Goal: Use online tool/utility

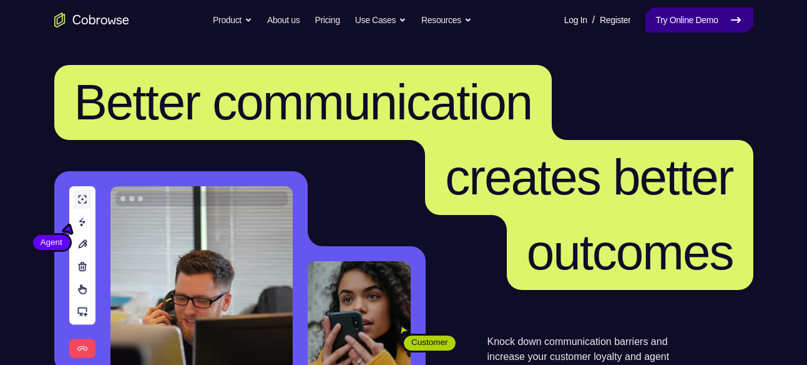
click at [683, 25] on link "Try Online Demo" at bounding box center [699, 19] width 107 height 25
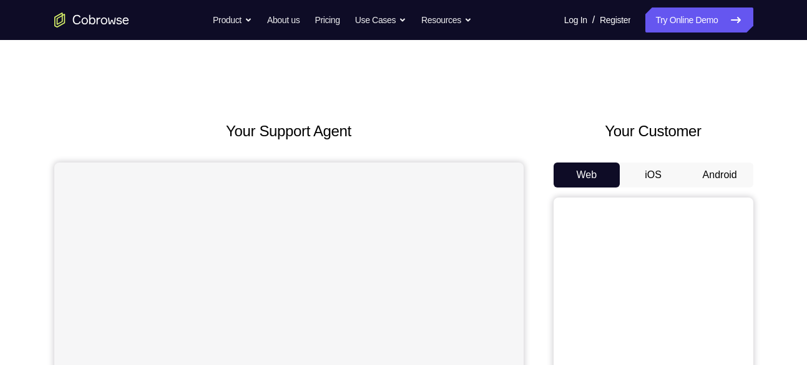
click at [727, 176] on button "Android" at bounding box center [720, 174] width 67 height 25
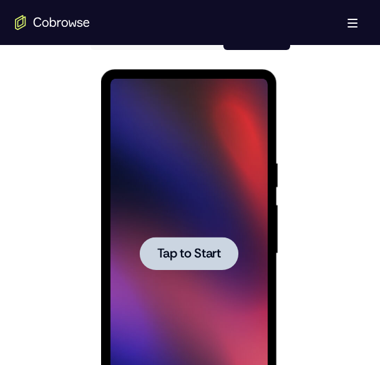
scroll to position [615, 0]
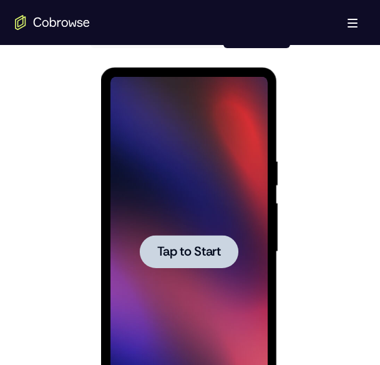
click at [205, 245] on span "Tap to Start" at bounding box center [189, 251] width 64 height 12
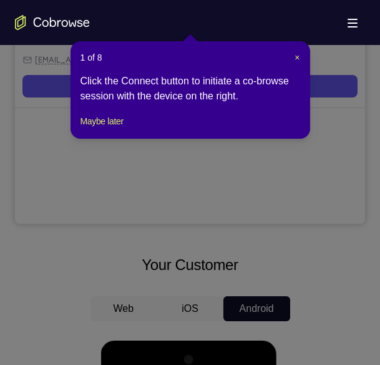
scroll to position [342, 0]
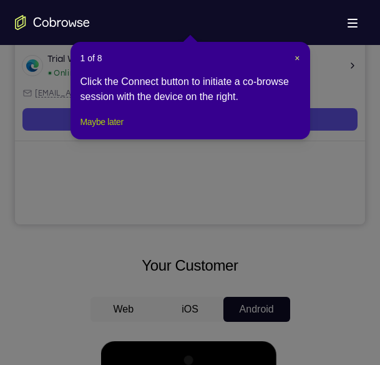
click at [105, 129] on button "Maybe later" at bounding box center [102, 121] width 43 height 15
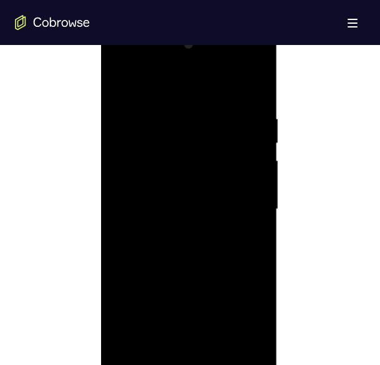
scroll to position [693, 0]
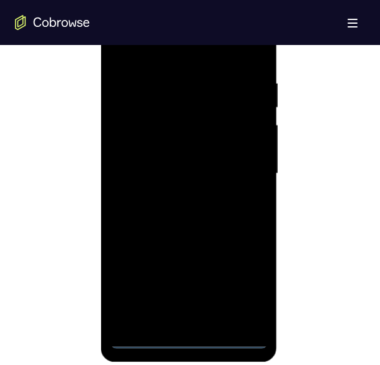
click at [180, 341] on div at bounding box center [189, 174] width 157 height 350
click at [241, 284] on div at bounding box center [189, 174] width 157 height 350
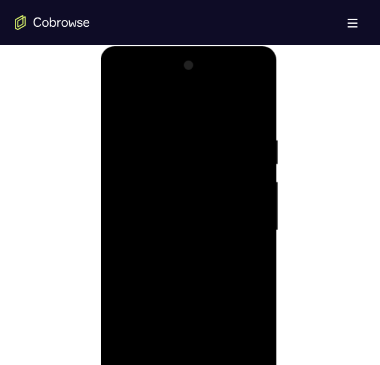
scroll to position [635, 0]
click at [145, 114] on div at bounding box center [189, 232] width 157 height 350
click at [244, 220] on div at bounding box center [189, 232] width 157 height 350
click at [172, 250] on div at bounding box center [189, 232] width 157 height 350
click at [166, 217] on div at bounding box center [189, 232] width 157 height 350
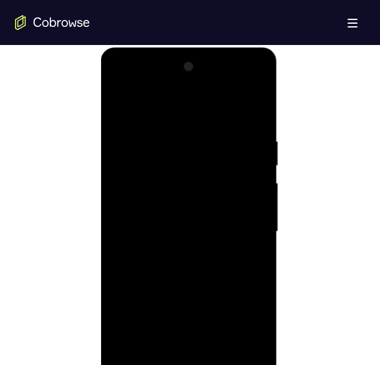
click at [200, 230] on div at bounding box center [189, 232] width 157 height 350
click at [174, 273] on div at bounding box center [189, 232] width 157 height 350
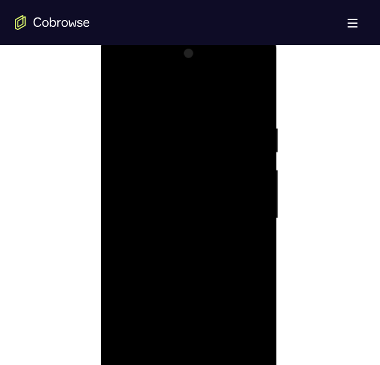
click at [176, 253] on div at bounding box center [189, 219] width 157 height 350
click at [175, 255] on div at bounding box center [189, 219] width 157 height 350
click at [200, 267] on div at bounding box center [189, 219] width 157 height 350
click at [259, 87] on div at bounding box center [189, 219] width 157 height 350
click at [171, 120] on div at bounding box center [189, 219] width 157 height 350
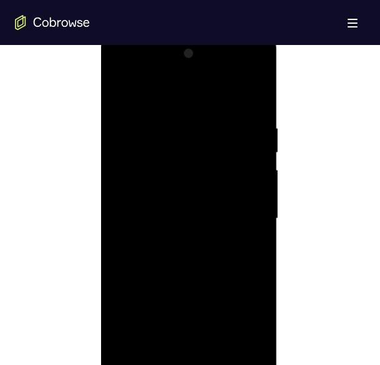
click at [123, 112] on div at bounding box center [189, 219] width 157 height 350
drag, startPoint x: 205, startPoint y: 297, endPoint x: 241, endPoint y: 145, distance: 155.2
click at [241, 145] on div at bounding box center [189, 219] width 157 height 350
drag, startPoint x: 189, startPoint y: 282, endPoint x: 194, endPoint y: 215, distance: 67.6
click at [194, 215] on div at bounding box center [189, 219] width 157 height 350
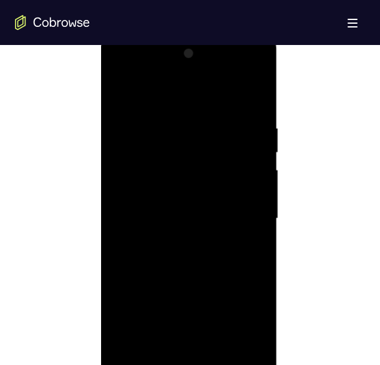
drag, startPoint x: 202, startPoint y: 174, endPoint x: 186, endPoint y: 380, distance: 206.7
click at [186, 364] on div at bounding box center [189, 219] width 157 height 350
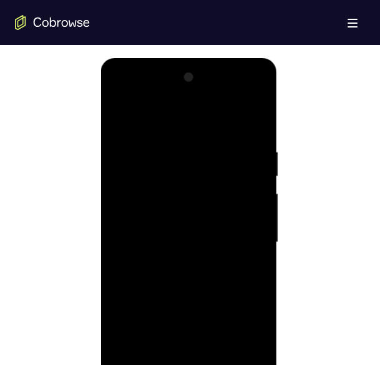
scroll to position [623, 0]
click at [179, 144] on div at bounding box center [189, 244] width 157 height 350
click at [124, 117] on div at bounding box center [189, 244] width 157 height 350
click at [121, 119] on div at bounding box center [189, 244] width 157 height 350
click at [120, 115] on div at bounding box center [189, 244] width 157 height 350
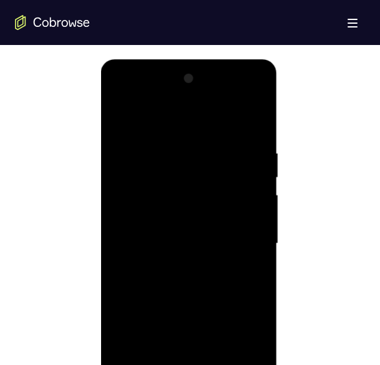
click at [255, 112] on div at bounding box center [189, 244] width 157 height 350
click at [187, 136] on div at bounding box center [189, 244] width 157 height 350
click at [134, 129] on div at bounding box center [189, 244] width 157 height 350
click at [136, 127] on div at bounding box center [189, 244] width 157 height 350
click at [122, 123] on div at bounding box center [189, 244] width 157 height 350
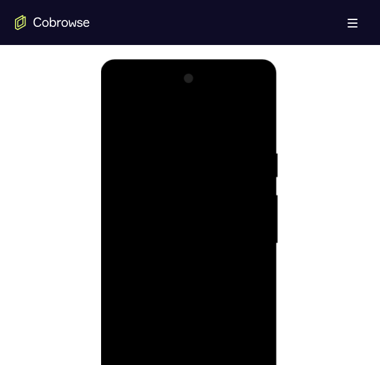
click at [255, 113] on div at bounding box center [189, 244] width 157 height 350
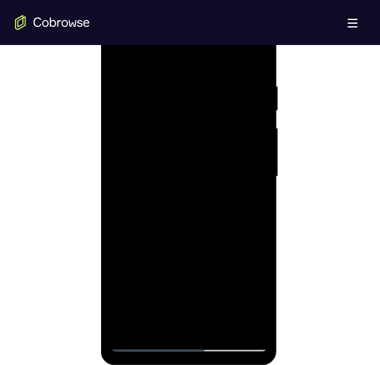
scroll to position [692, 0]
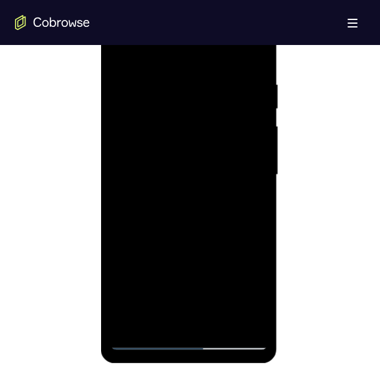
click at [224, 314] on div at bounding box center [189, 175] width 157 height 350
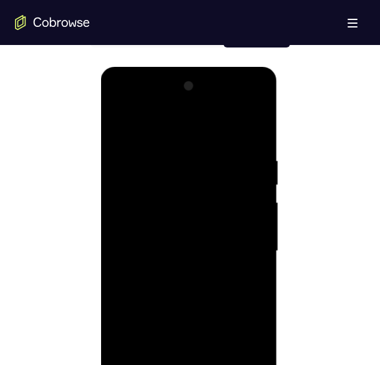
scroll to position [613, 0]
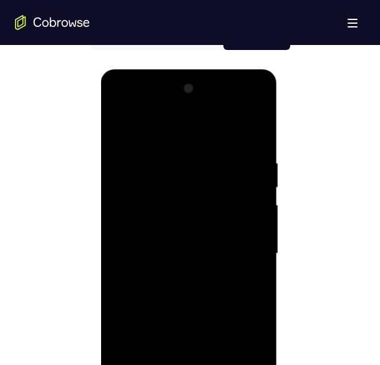
click at [198, 318] on div at bounding box center [189, 254] width 157 height 350
click at [197, 264] on div at bounding box center [189, 254] width 157 height 350
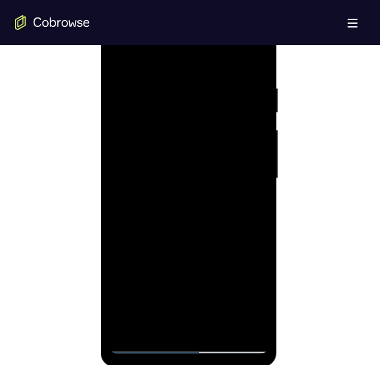
scroll to position [699, 0]
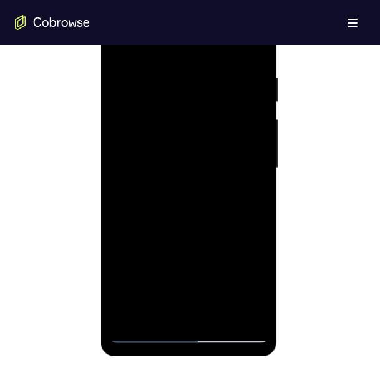
drag, startPoint x: 212, startPoint y: 280, endPoint x: 228, endPoint y: 197, distance: 84.6
click at [228, 197] on div at bounding box center [189, 168] width 157 height 350
drag, startPoint x: 219, startPoint y: 146, endPoint x: 214, endPoint y: 271, distance: 125.0
click at [214, 271] on div at bounding box center [189, 168] width 157 height 350
drag, startPoint x: 214, startPoint y: 271, endPoint x: 214, endPoint y: 141, distance: 129.9
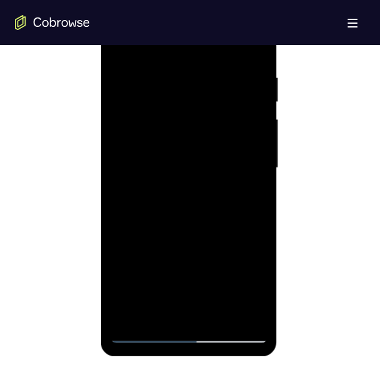
click at [214, 141] on div at bounding box center [189, 168] width 157 height 350
click at [254, 316] on div at bounding box center [189, 168] width 157 height 350
click at [144, 336] on div at bounding box center [189, 168] width 157 height 350
click at [184, 181] on div at bounding box center [189, 168] width 157 height 350
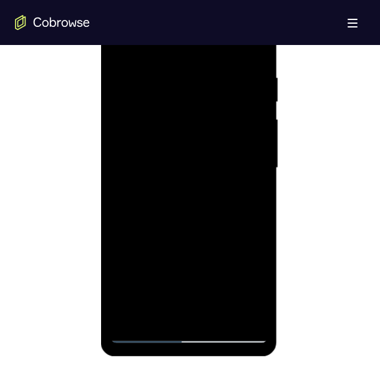
drag, startPoint x: 210, startPoint y: 253, endPoint x: 222, endPoint y: 185, distance: 69.1
click at [222, 185] on div at bounding box center [189, 168] width 157 height 350
click at [189, 212] on div at bounding box center [189, 168] width 157 height 350
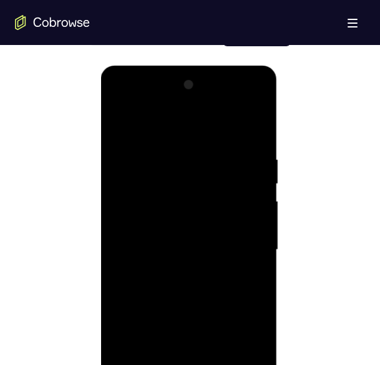
scroll to position [615, 0]
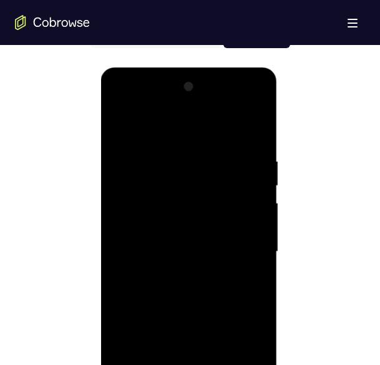
click at [260, 229] on div at bounding box center [189, 252] width 157 height 350
click at [260, 233] on div at bounding box center [189, 252] width 157 height 350
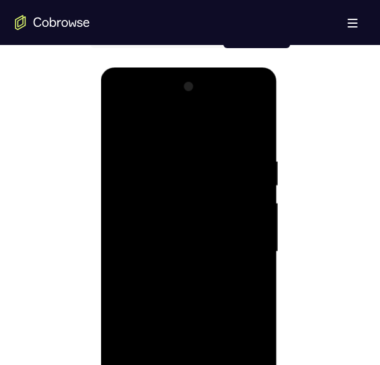
click at [260, 233] on div at bounding box center [189, 252] width 157 height 350
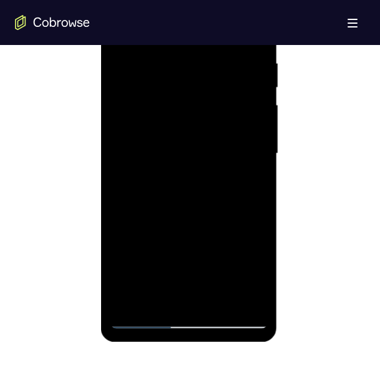
scroll to position [723, 0]
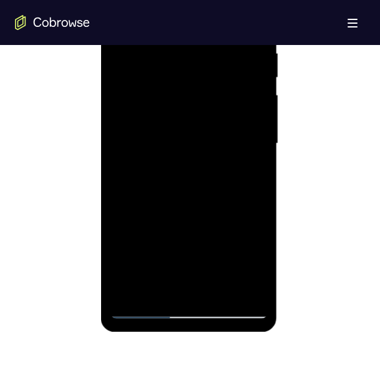
click at [142, 311] on div at bounding box center [189, 144] width 157 height 350
click at [144, 302] on div at bounding box center [189, 144] width 157 height 350
click at [144, 310] on div at bounding box center [189, 144] width 157 height 350
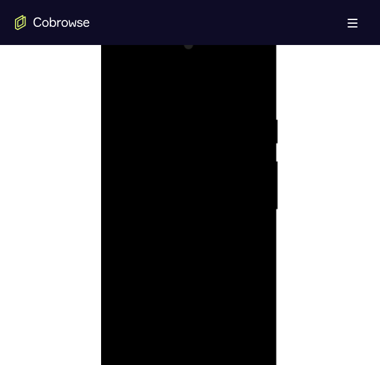
scroll to position [647, 0]
drag, startPoint x: 170, startPoint y: 152, endPoint x: 206, endPoint y: 330, distance: 181.6
click at [206, 330] on div at bounding box center [189, 219] width 157 height 350
click at [124, 90] on div at bounding box center [189, 219] width 157 height 350
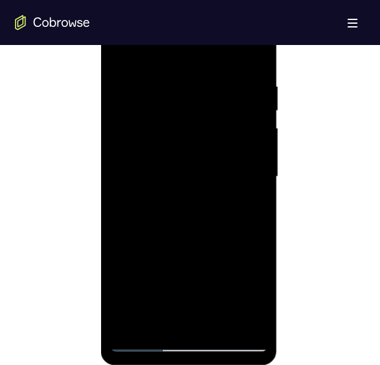
scroll to position [719, 0]
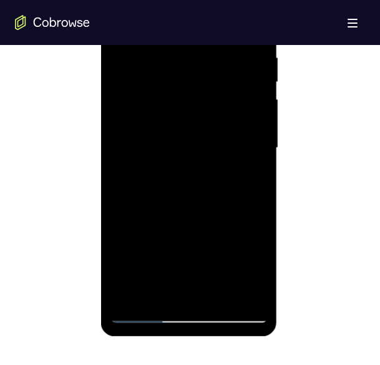
click at [249, 293] on div at bounding box center [189, 148] width 157 height 350
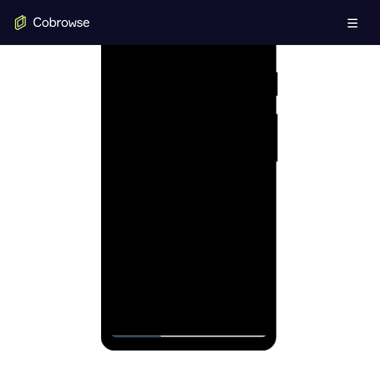
scroll to position [715, 0]
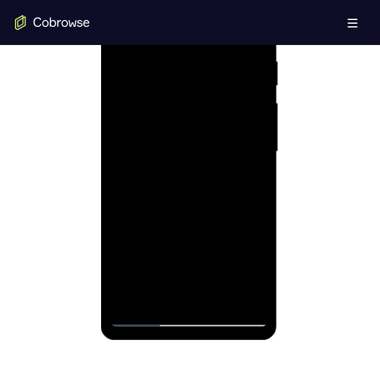
drag, startPoint x: 181, startPoint y: 255, endPoint x: 202, endPoint y: 166, distance: 91.2
click at [202, 166] on div at bounding box center [189, 152] width 157 height 350
click at [195, 199] on div at bounding box center [189, 152] width 157 height 350
drag, startPoint x: 229, startPoint y: 153, endPoint x: 245, endPoint y: 271, distance: 119.1
click at [245, 271] on div at bounding box center [189, 152] width 157 height 350
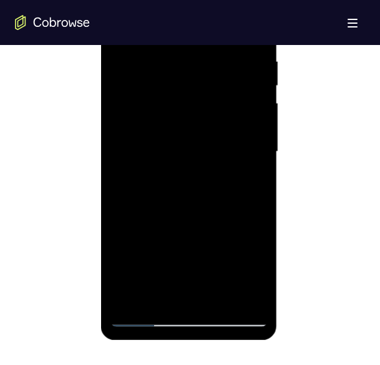
click at [138, 252] on div at bounding box center [189, 152] width 157 height 350
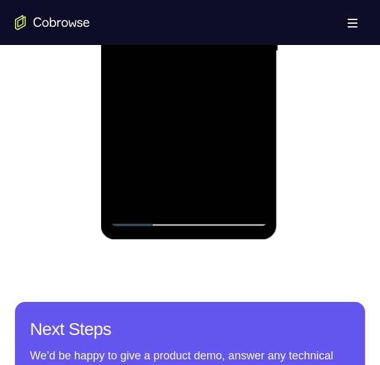
scroll to position [817, 0]
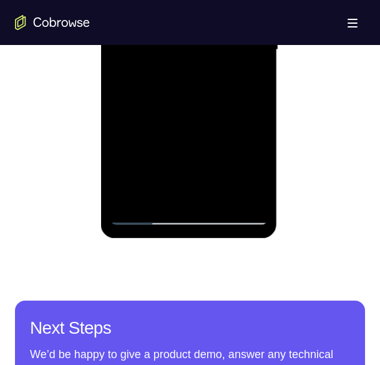
drag, startPoint x: 187, startPoint y: 157, endPoint x: 198, endPoint y: 97, distance: 61.0
click at [198, 97] on div at bounding box center [189, 50] width 157 height 350
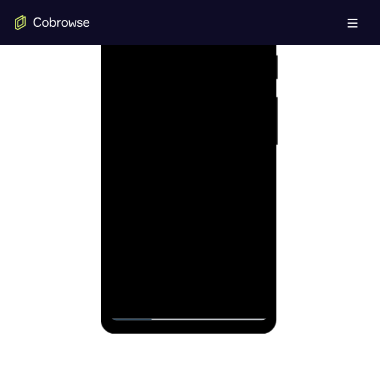
scroll to position [717, 0]
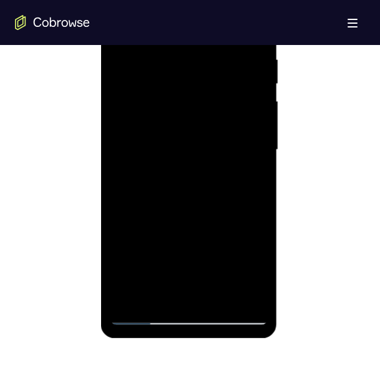
click at [149, 227] on div at bounding box center [189, 150] width 157 height 350
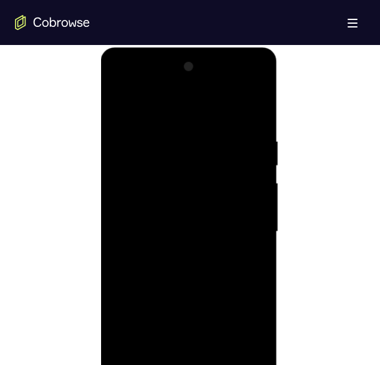
scroll to position [636, 0]
drag, startPoint x: 201, startPoint y: 154, endPoint x: 201, endPoint y: 197, distance: 43.1
click at [201, 197] on div at bounding box center [189, 231] width 157 height 350
drag, startPoint x: 194, startPoint y: 210, endPoint x: 203, endPoint y: 135, distance: 75.4
click at [203, 135] on div at bounding box center [189, 231] width 157 height 350
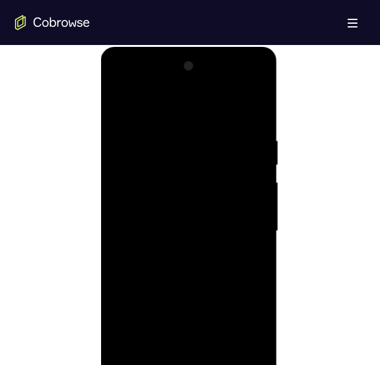
drag, startPoint x: 200, startPoint y: 229, endPoint x: 200, endPoint y: 142, distance: 86.8
click at [200, 142] on div at bounding box center [189, 231] width 157 height 350
drag, startPoint x: 196, startPoint y: 225, endPoint x: 202, endPoint y: 149, distance: 77.0
click at [202, 149] on div at bounding box center [189, 231] width 157 height 350
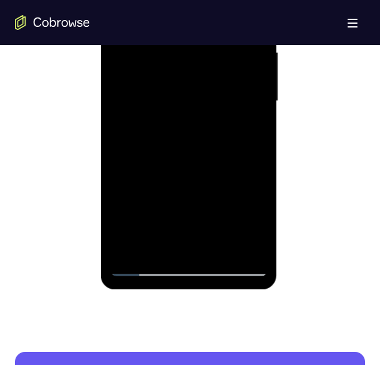
scroll to position [777, 0]
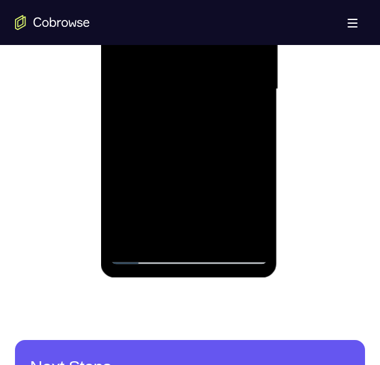
drag, startPoint x: 203, startPoint y: 210, endPoint x: 202, endPoint y: 119, distance: 91.8
click at [202, 119] on div at bounding box center [189, 89] width 157 height 350
drag, startPoint x: 200, startPoint y: 202, endPoint x: 201, endPoint y: 93, distance: 108.6
click at [201, 93] on div at bounding box center [189, 89] width 157 height 350
drag, startPoint x: 197, startPoint y: 207, endPoint x: 202, endPoint y: 120, distance: 86.9
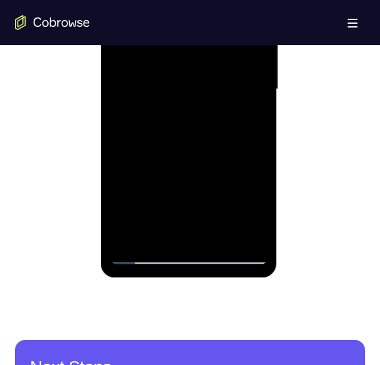
click at [202, 120] on div at bounding box center [189, 89] width 157 height 350
drag, startPoint x: 200, startPoint y: 200, endPoint x: 205, endPoint y: 106, distance: 95.0
click at [205, 106] on div at bounding box center [189, 89] width 157 height 350
drag, startPoint x: 202, startPoint y: 212, endPoint x: 206, endPoint y: 111, distance: 101.2
click at [206, 111] on div at bounding box center [189, 89] width 157 height 350
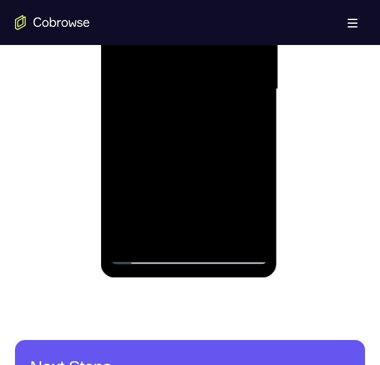
drag, startPoint x: 202, startPoint y: 210, endPoint x: 215, endPoint y: 67, distance: 143.6
click at [215, 67] on div at bounding box center [189, 89] width 157 height 350
drag, startPoint x: 194, startPoint y: 204, endPoint x: 206, endPoint y: 107, distance: 98.1
click at [206, 107] on div at bounding box center [189, 89] width 157 height 350
drag, startPoint x: 198, startPoint y: 215, endPoint x: 197, endPoint y: 125, distance: 89.9
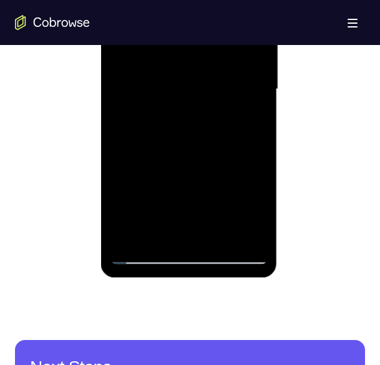
click at [197, 125] on div at bounding box center [189, 89] width 157 height 350
click at [127, 176] on div at bounding box center [189, 89] width 157 height 350
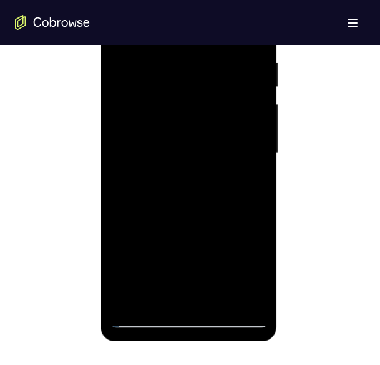
scroll to position [717, 0]
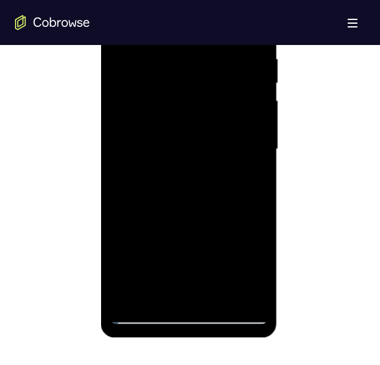
click at [147, 319] on div at bounding box center [189, 149] width 157 height 350
click at [147, 222] on div at bounding box center [189, 149] width 157 height 350
drag, startPoint x: 161, startPoint y: 242, endPoint x: 282, endPoint y: -23, distance: 290.9
click at [279, 0] on html "Online web based iOS Simulators and Android Emulators. Run iPhone, iPad, Mobile…" at bounding box center [190, 152] width 178 height 375
drag, startPoint x: 177, startPoint y: 278, endPoint x: 264, endPoint y: -23, distance: 313.4
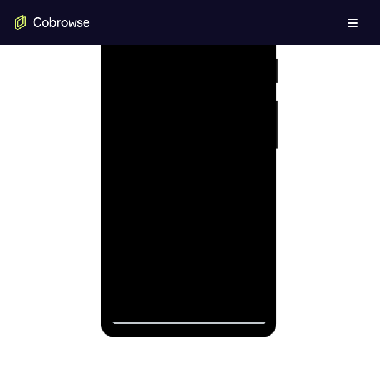
click at [264, 0] on div at bounding box center [189, 149] width 157 height 350
drag, startPoint x: 179, startPoint y: 266, endPoint x: 238, endPoint y: -23, distance: 295.1
click at [238, 0] on div at bounding box center [189, 149] width 157 height 350
drag, startPoint x: 177, startPoint y: 278, endPoint x: 186, endPoint y: 84, distance: 195.0
click at [186, 84] on div at bounding box center [189, 149] width 157 height 350
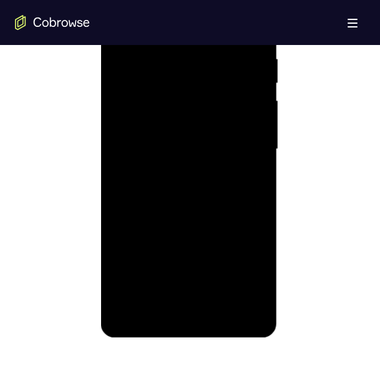
drag, startPoint x: 174, startPoint y: 277, endPoint x: 219, endPoint y: -23, distance: 303.0
click at [219, 0] on div at bounding box center [189, 149] width 157 height 350
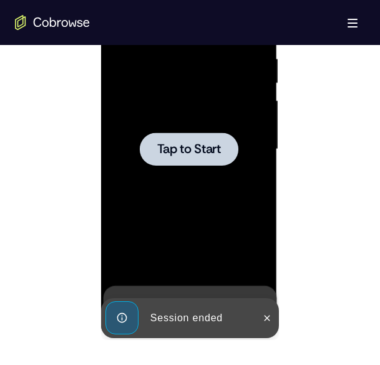
click at [210, 127] on div at bounding box center [189, 149] width 157 height 350
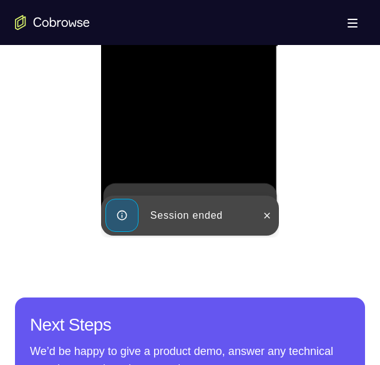
scroll to position [821, 0]
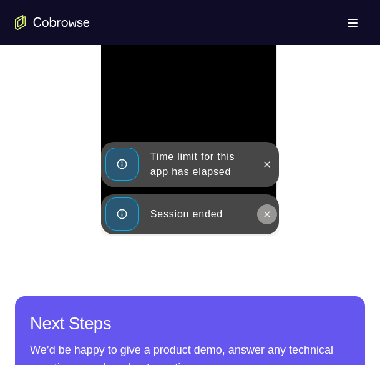
click at [265, 212] on icon at bounding box center [268, 214] width 6 height 6
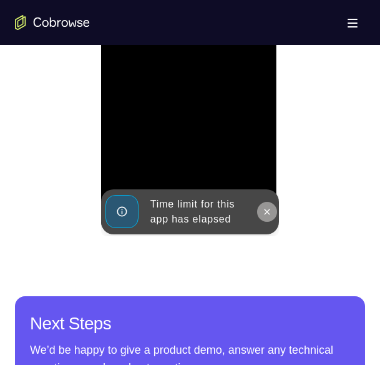
click at [271, 205] on button at bounding box center [267, 212] width 20 height 20
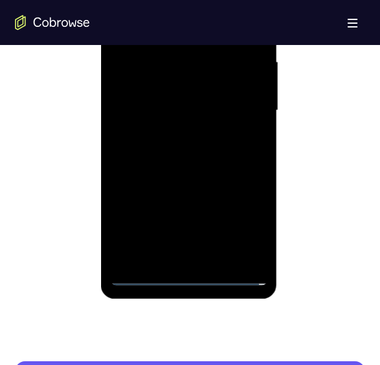
scroll to position [755, 0]
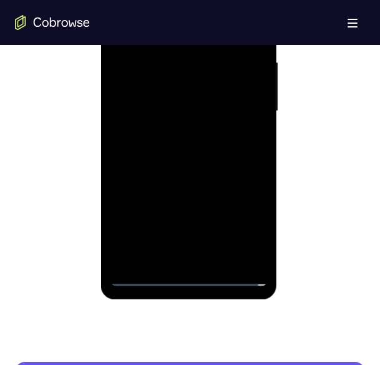
click at [143, 278] on div at bounding box center [189, 111] width 157 height 350
click at [256, 225] on div at bounding box center [189, 111] width 157 height 350
click at [246, 219] on div at bounding box center [189, 111] width 157 height 350
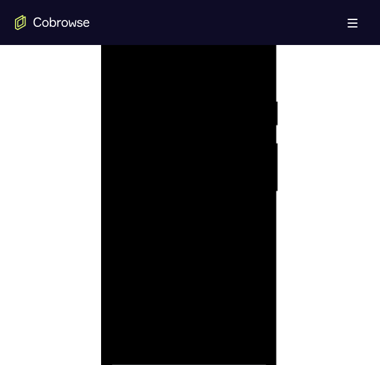
scroll to position [677, 0]
click at [150, 66] on div at bounding box center [189, 190] width 157 height 350
click at [242, 187] on div at bounding box center [189, 190] width 157 height 350
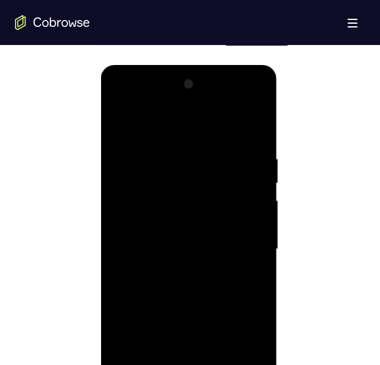
scroll to position [615, 0]
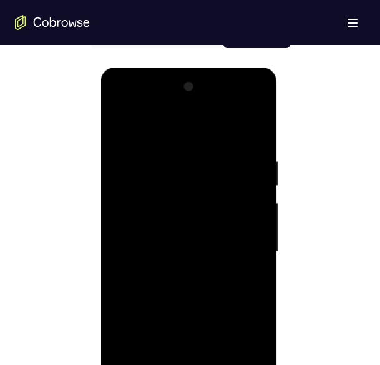
click at [178, 275] on div at bounding box center [189, 252] width 157 height 350
click at [180, 235] on div at bounding box center [189, 252] width 157 height 350
click at [187, 255] on div at bounding box center [189, 252] width 157 height 350
click at [194, 292] on div at bounding box center [189, 252] width 157 height 350
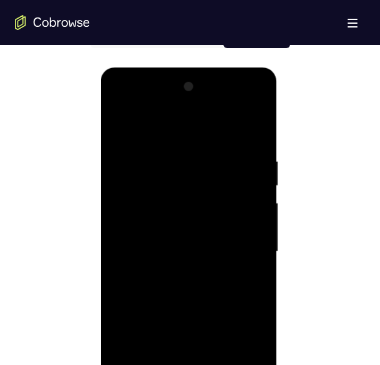
click at [194, 292] on div at bounding box center [189, 252] width 157 height 350
click at [165, 289] on div at bounding box center [189, 252] width 157 height 350
click at [257, 142] on div at bounding box center [189, 252] width 157 height 350
click at [253, 147] on div at bounding box center [189, 252] width 157 height 350
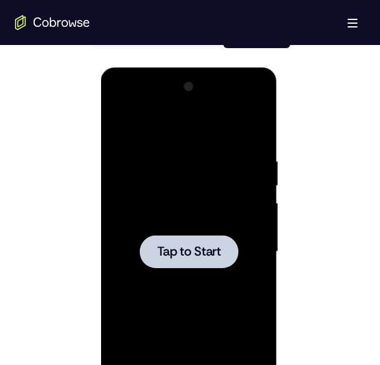
click at [197, 213] on div at bounding box center [189, 252] width 157 height 350
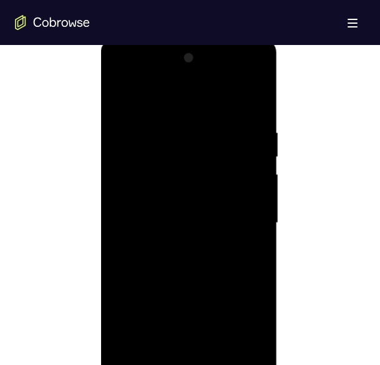
scroll to position [633, 0]
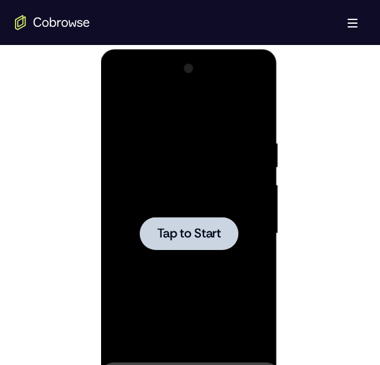
click at [185, 299] on div at bounding box center [189, 234] width 157 height 350
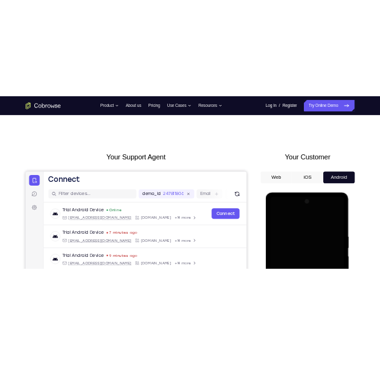
scroll to position [0, 0]
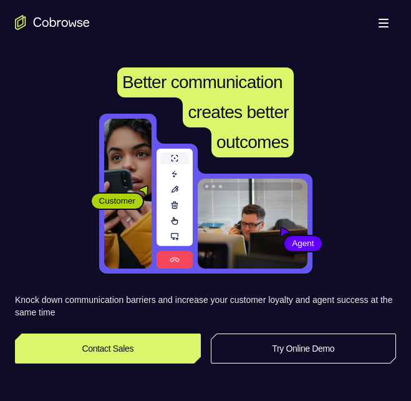
click at [37, 130] on div "Customer Agent Agent" at bounding box center [205, 194] width 381 height 160
click at [115, 166] on img at bounding box center [127, 194] width 47 height 150
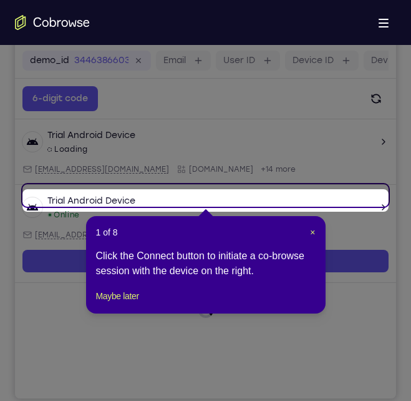
scroll to position [162, 0]
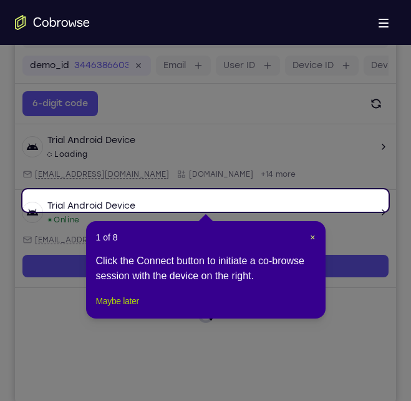
click at [131, 308] on button "Maybe later" at bounding box center [117, 300] width 43 height 15
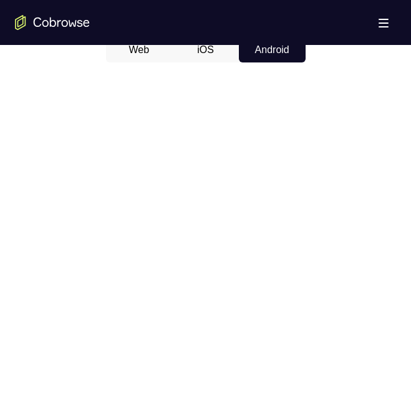
scroll to position [652, 0]
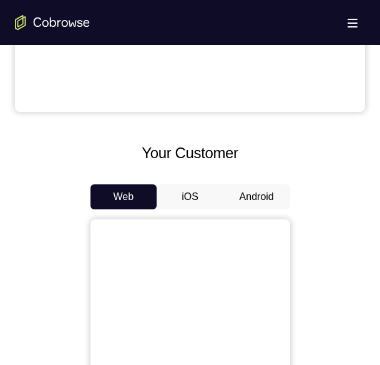
scroll to position [456, 0]
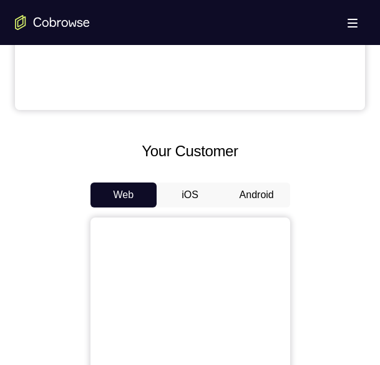
click at [256, 190] on button "Android" at bounding box center [257, 194] width 67 height 25
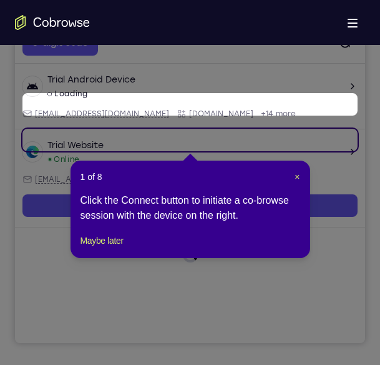
scroll to position [180, 0]
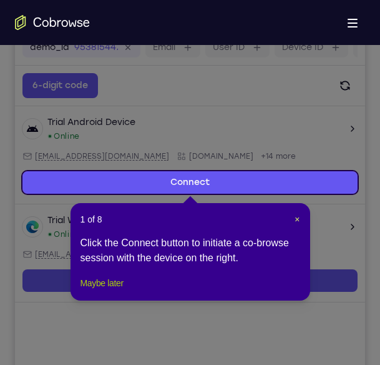
click at [109, 290] on button "Maybe later" at bounding box center [102, 282] width 43 height 15
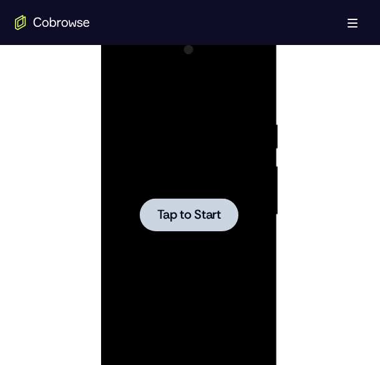
click at [174, 235] on div at bounding box center [189, 215] width 157 height 350
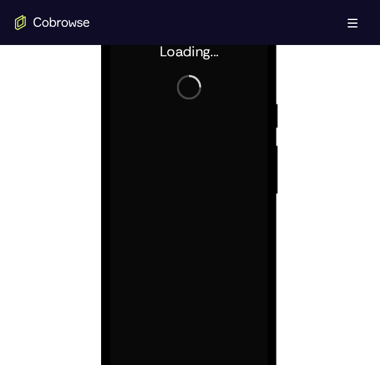
scroll to position [673, 0]
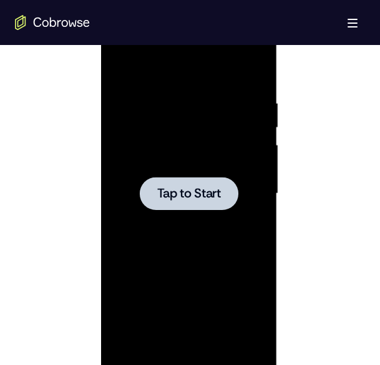
click at [250, 184] on div at bounding box center [189, 194] width 157 height 350
click at [158, 159] on div at bounding box center [189, 194] width 157 height 350
click at [263, 245] on div at bounding box center [189, 194] width 157 height 350
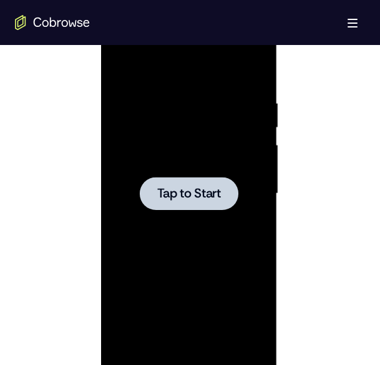
click at [198, 180] on div at bounding box center [189, 193] width 99 height 33
click at [163, 211] on div at bounding box center [189, 194] width 157 height 350
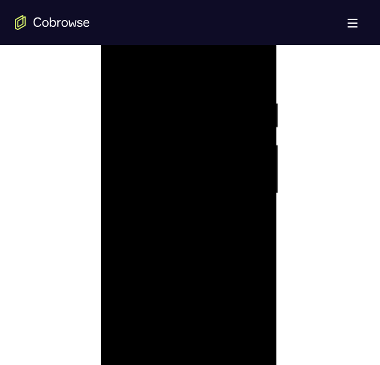
click at [191, 358] on div at bounding box center [189, 194] width 157 height 350
click at [197, 355] on div at bounding box center [189, 194] width 157 height 350
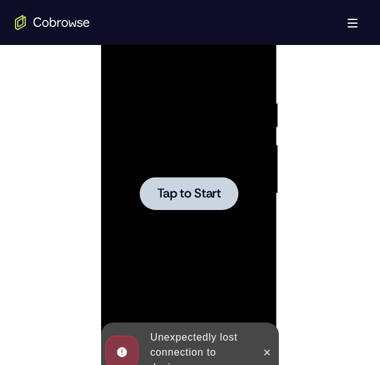
click at [187, 187] on span "Tap to Start" at bounding box center [189, 193] width 64 height 12
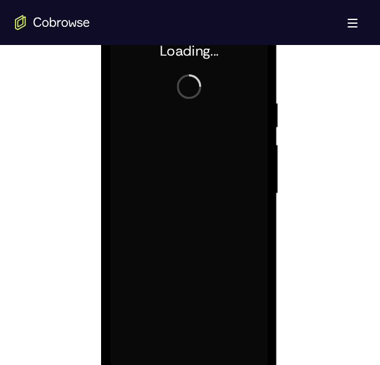
scroll to position [677, 0]
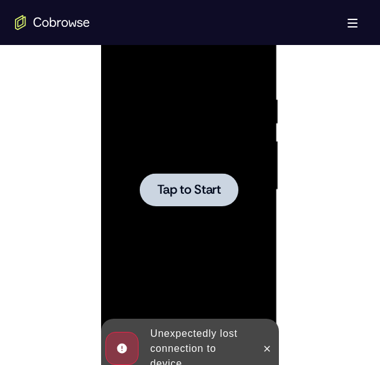
click at [190, 178] on div at bounding box center [189, 189] width 99 height 33
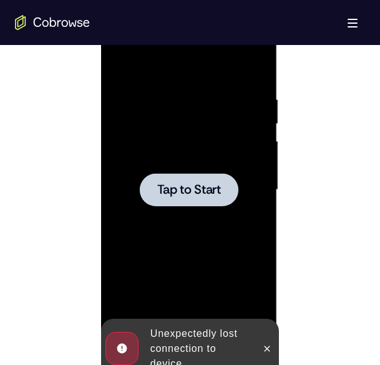
click at [196, 188] on span "Tap to Start" at bounding box center [189, 190] width 64 height 12
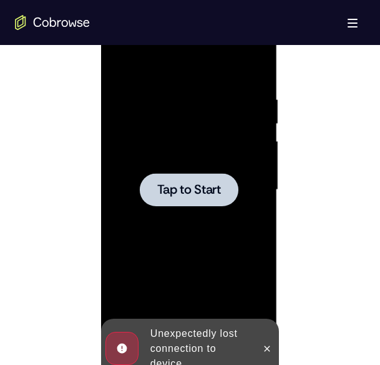
click at [145, 133] on div at bounding box center [189, 190] width 157 height 350
click at [178, 109] on div at bounding box center [189, 190] width 157 height 350
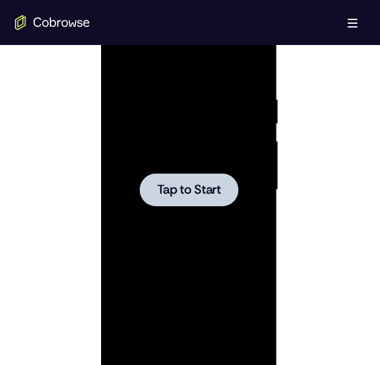
click at [172, 215] on div at bounding box center [189, 190] width 157 height 350
click at [177, 61] on div at bounding box center [189, 190] width 157 height 350
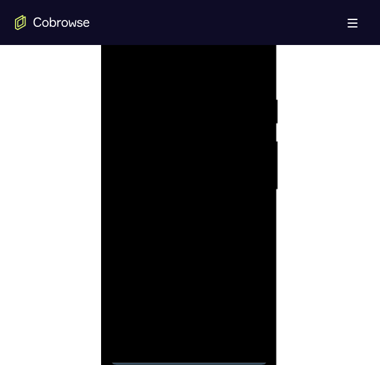
click at [186, 355] on div at bounding box center [189, 190] width 157 height 350
click at [188, 351] on div at bounding box center [189, 190] width 157 height 350
click at [245, 300] on div at bounding box center [189, 190] width 157 height 350
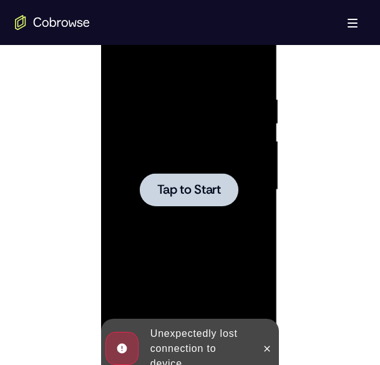
click at [158, 179] on div at bounding box center [189, 189] width 99 height 33
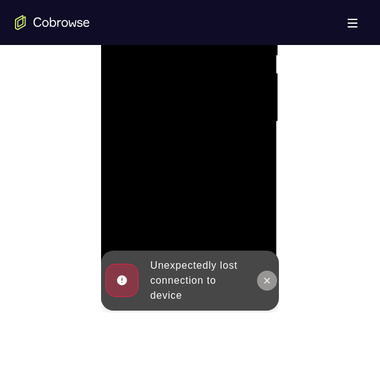
scroll to position [745, 0]
click at [269, 275] on icon at bounding box center [267, 280] width 10 height 10
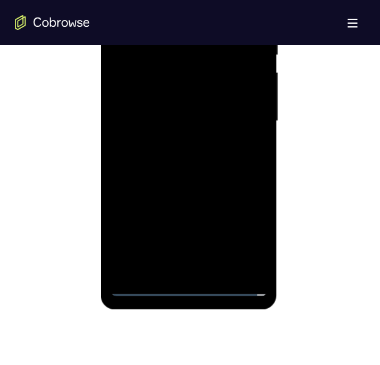
click at [180, 286] on div at bounding box center [189, 121] width 157 height 350
click at [258, 222] on div at bounding box center [189, 121] width 157 height 350
click at [248, 235] on div at bounding box center [189, 121] width 157 height 350
click at [188, 290] on div at bounding box center [189, 121] width 157 height 350
drag, startPoint x: 248, startPoint y: 230, endPoint x: 391, endPoint y: 165, distance: 156.8
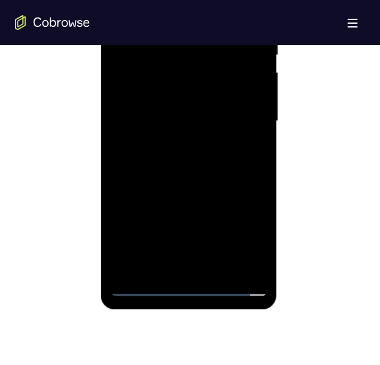
click at [248, 230] on div at bounding box center [189, 121] width 157 height 350
click at [240, 229] on div at bounding box center [189, 121] width 157 height 350
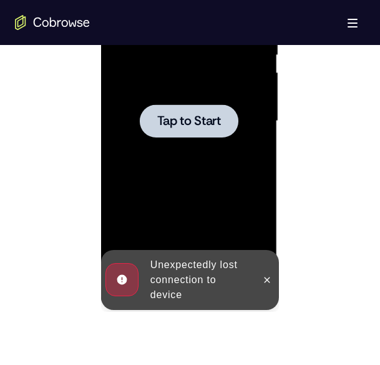
click at [164, 37] on div "Open main menu" at bounding box center [190, 22] width 380 height 45
click at [190, 99] on div at bounding box center [189, 121] width 157 height 350
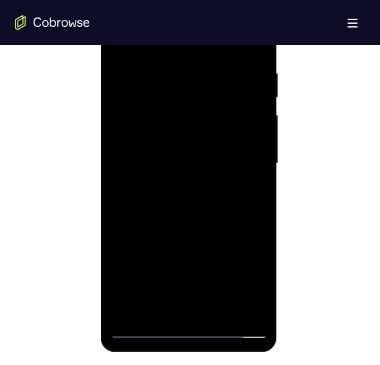
scroll to position [704, 0]
click at [194, 329] on div at bounding box center [189, 163] width 157 height 350
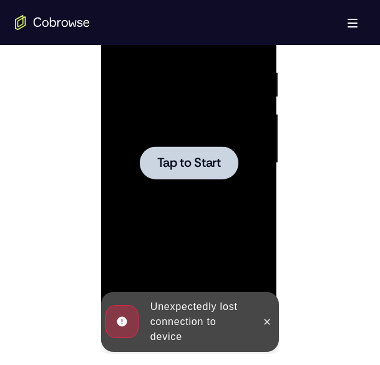
drag, startPoint x: 2, startPoint y: 162, endPoint x: 100, endPoint y: 134, distance: 102.0
click at [100, 134] on div at bounding box center [190, 161] width 350 height 384
click at [154, 132] on div at bounding box center [189, 163] width 157 height 350
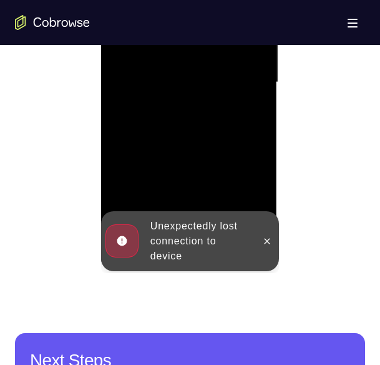
scroll to position [787, 0]
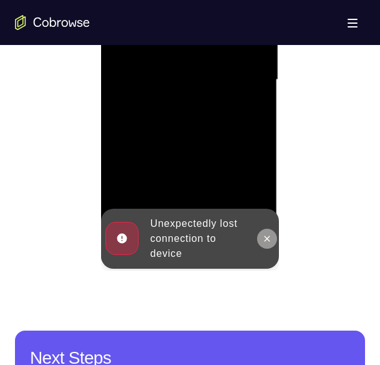
click at [270, 243] on button at bounding box center [267, 239] width 20 height 20
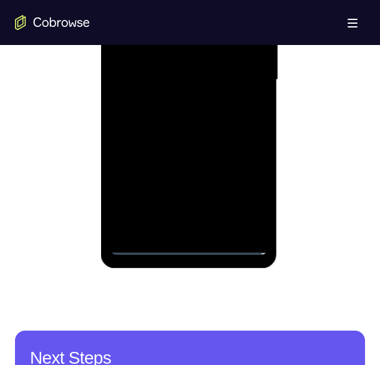
click at [189, 246] on div at bounding box center [189, 80] width 157 height 350
click at [248, 195] on div at bounding box center [189, 80] width 157 height 350
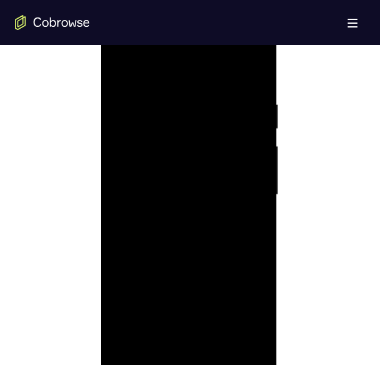
scroll to position [668, 0]
click at [152, 71] on div at bounding box center [189, 199] width 157 height 350
click at [242, 195] on div at bounding box center [189, 199] width 157 height 350
click at [174, 219] on div at bounding box center [189, 199] width 157 height 350
click at [168, 192] on div at bounding box center [189, 199] width 157 height 350
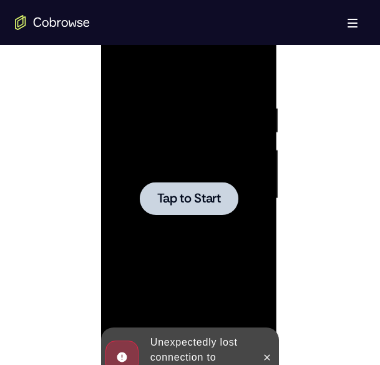
click at [202, 204] on span "Tap to Start" at bounding box center [189, 198] width 64 height 12
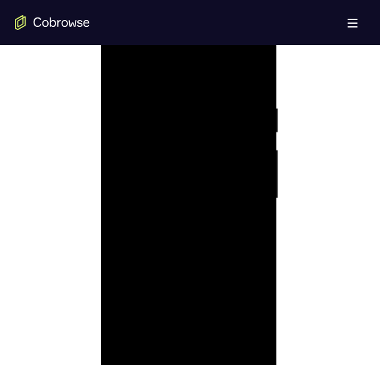
click at [192, 358] on div at bounding box center [189, 199] width 157 height 350
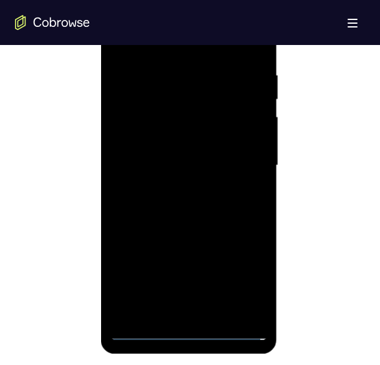
click at [191, 329] on div at bounding box center [189, 166] width 157 height 350
click at [243, 284] on div at bounding box center [189, 166] width 157 height 350
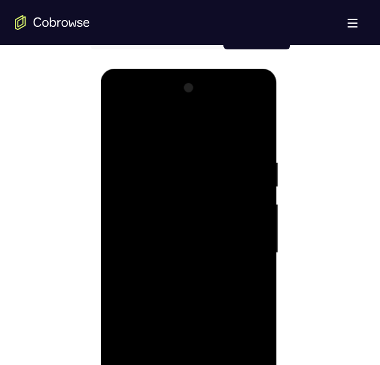
scroll to position [613, 0]
click at [158, 122] on div at bounding box center [189, 254] width 157 height 350
click at [137, 139] on div at bounding box center [189, 254] width 157 height 350
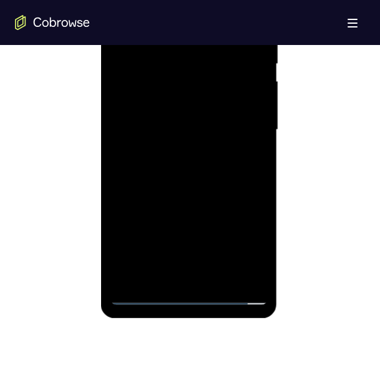
scroll to position [733, 0]
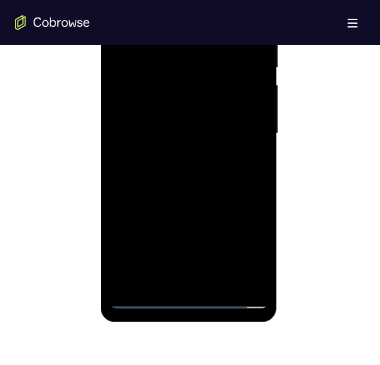
click at [238, 124] on div at bounding box center [189, 134] width 157 height 350
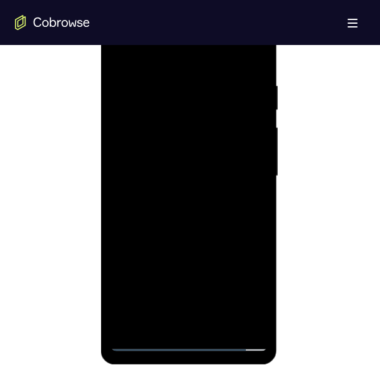
scroll to position [685, 0]
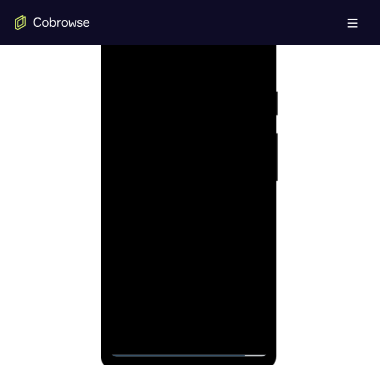
click at [174, 197] on div at bounding box center [189, 182] width 157 height 350
click at [169, 152] on div at bounding box center [189, 182] width 157 height 350
click at [122, 54] on div at bounding box center [189, 182] width 157 height 350
click at [170, 120] on div at bounding box center [189, 182] width 157 height 350
click at [182, 189] on div at bounding box center [189, 182] width 157 height 350
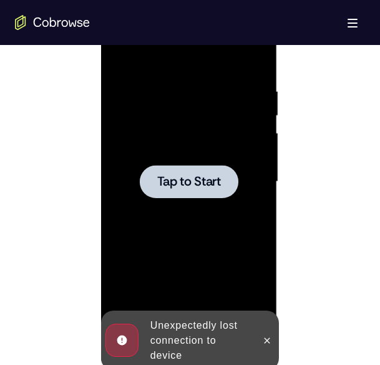
click at [169, 187] on span "Tap to Start" at bounding box center [189, 181] width 64 height 12
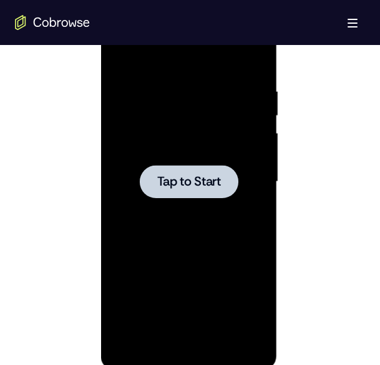
click at [169, 153] on div at bounding box center [189, 182] width 157 height 350
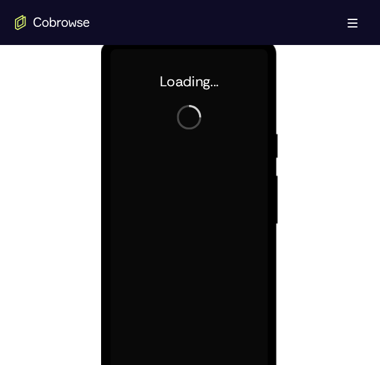
scroll to position [641, 0]
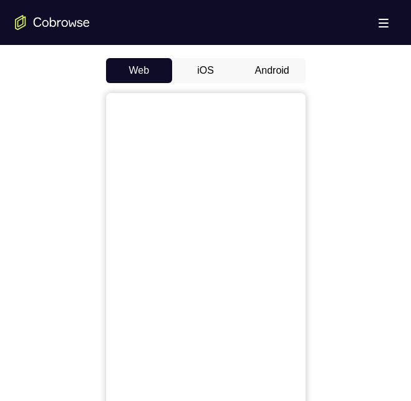
scroll to position [577, 0]
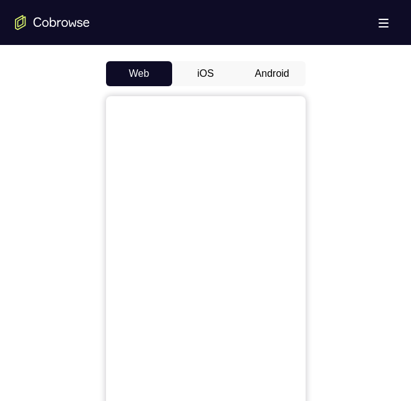
click at [280, 67] on button "Android" at bounding box center [272, 73] width 67 height 25
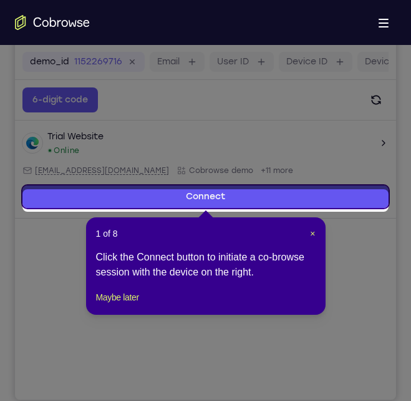
scroll to position [162, 0]
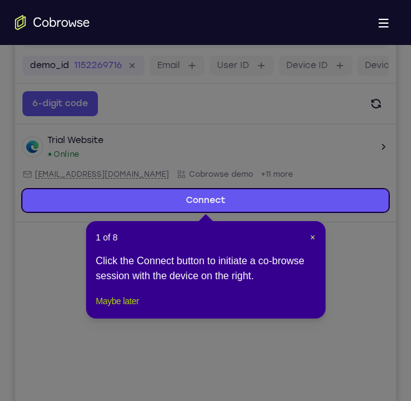
click at [135, 308] on button "Maybe later" at bounding box center [117, 300] width 43 height 15
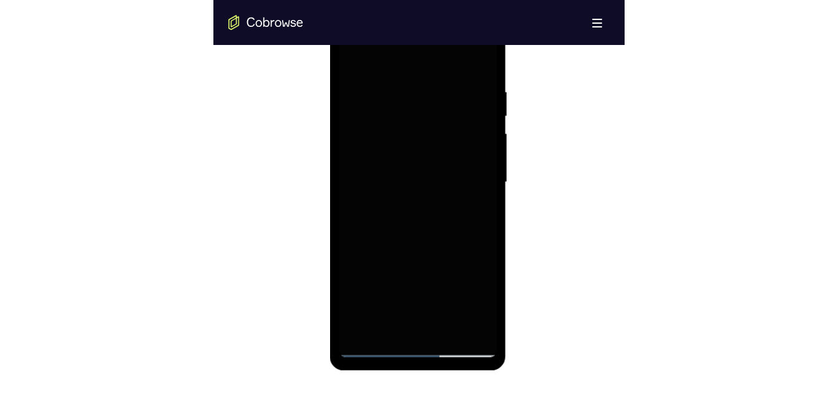
scroll to position [685, 0]
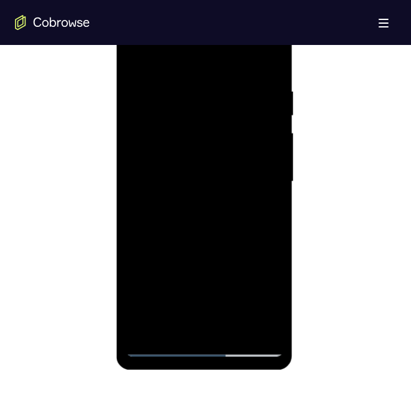
click at [201, 345] on div at bounding box center [204, 182] width 157 height 350
click at [203, 345] on div at bounding box center [204, 182] width 157 height 350
click at [259, 287] on div at bounding box center [204, 182] width 157 height 350
click at [324, 162] on div at bounding box center [205, 180] width 381 height 384
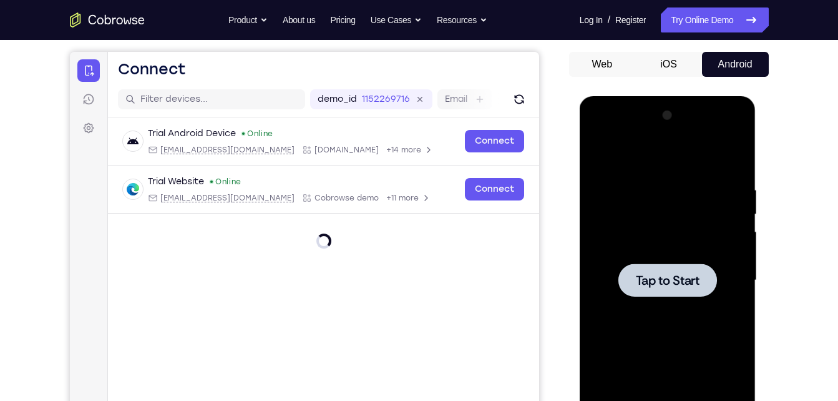
scroll to position [111, 0]
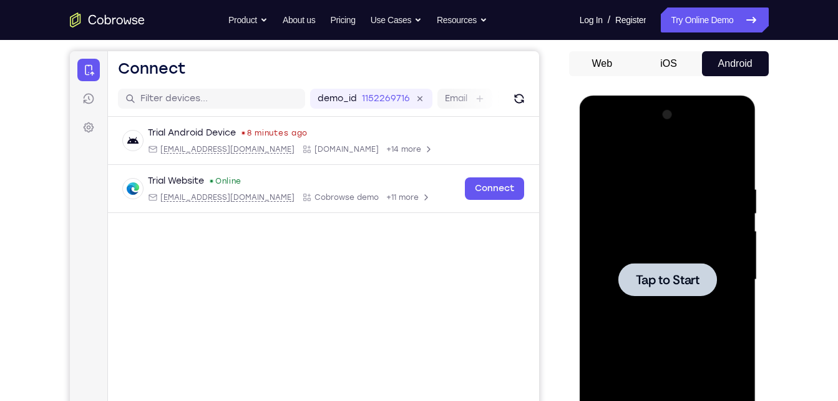
click at [411, 263] on div at bounding box center [668, 279] width 99 height 33
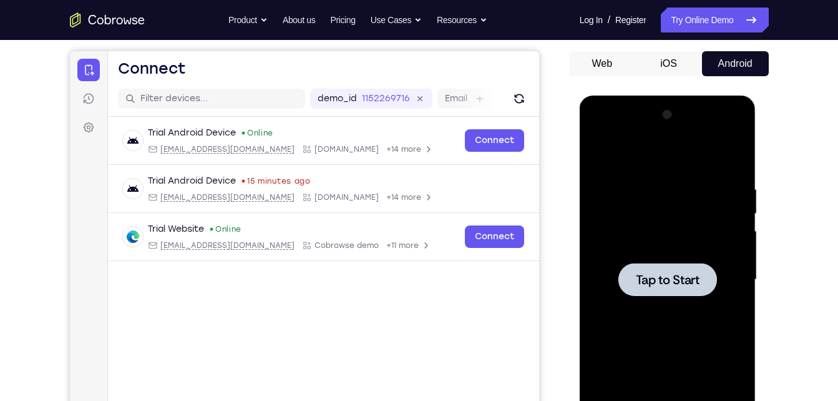
click at [411, 278] on span "Tap to Start" at bounding box center [668, 279] width 64 height 12
